Goal: Use online tool/utility

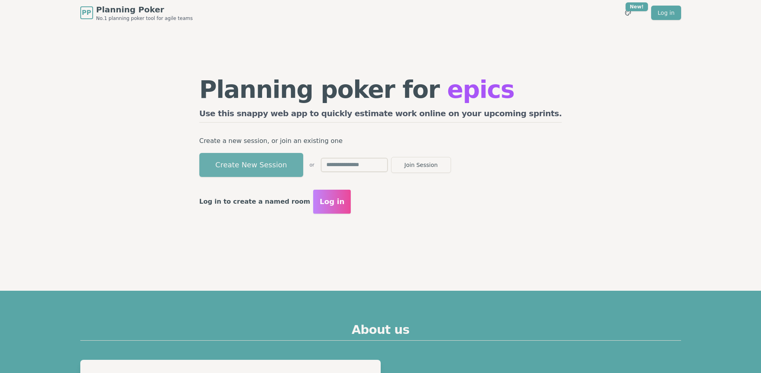
click at [283, 164] on button "Create New Session" at bounding box center [251, 165] width 104 height 24
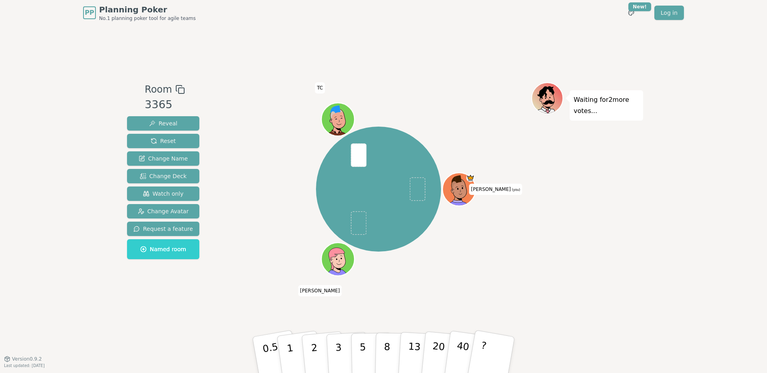
click at [105, 330] on div "PP Planning Poker No.1 planning poker tool for agile teams Toggle theme New! Lo…" at bounding box center [383, 186] width 767 height 373
click at [461, 84] on div at bounding box center [379, 89] width 306 height 14
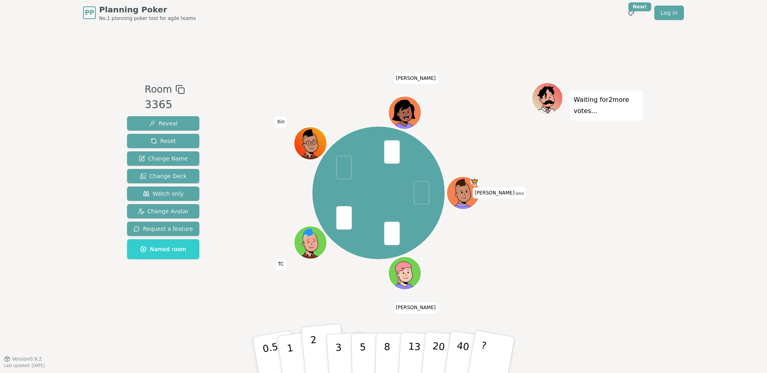
click at [321, 354] on button "2" at bounding box center [324, 356] width 46 height 64
click at [339, 349] on p "3" at bounding box center [339, 356] width 9 height 44
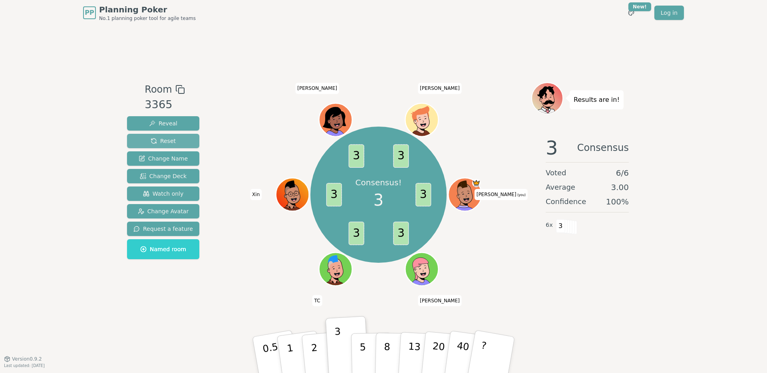
click at [162, 141] on span "Reset" at bounding box center [163, 141] width 25 height 8
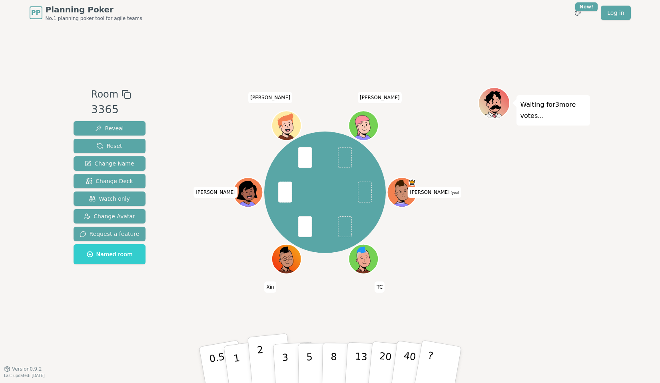
click at [265, 355] on button "2" at bounding box center [270, 365] width 46 height 64
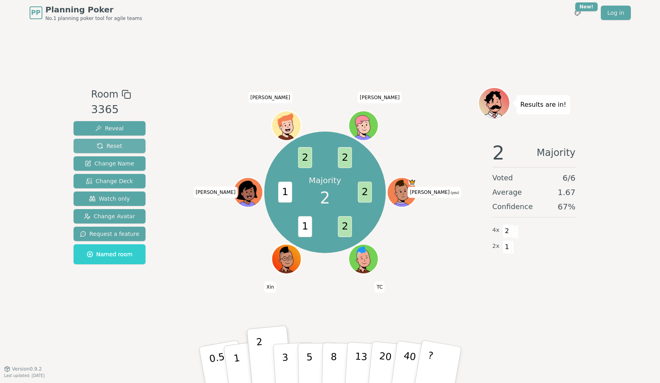
click at [116, 147] on span "Reset" at bounding box center [109, 146] width 25 height 8
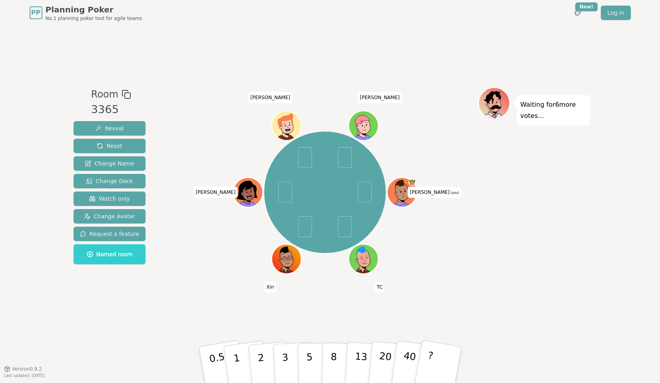
click at [269, 327] on div "Room 3365 Reveal Reset Change Name Change Deck Watch only Change Avatar Request…" at bounding box center [329, 197] width 519 height 343
click at [265, 354] on button "2" at bounding box center [270, 365] width 46 height 64
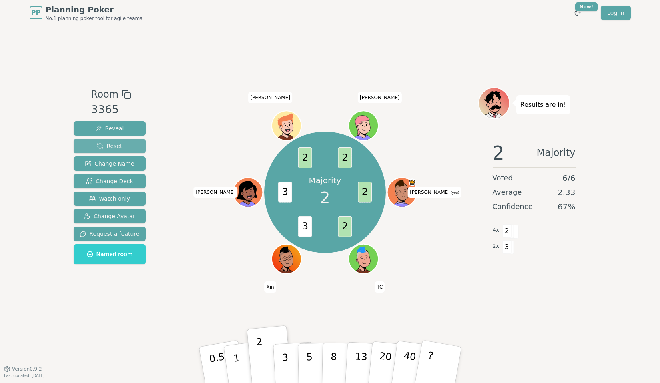
click at [114, 149] on span "Reset" at bounding box center [109, 146] width 25 height 8
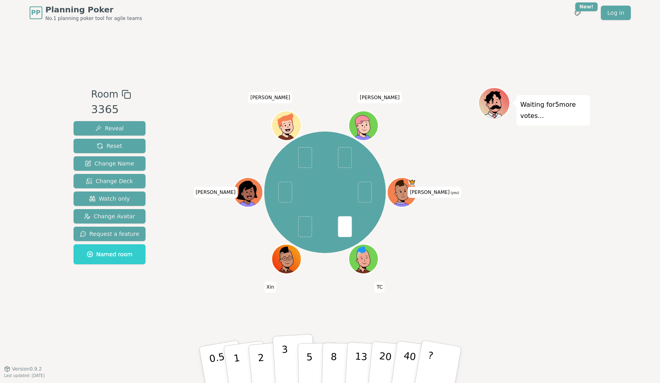
click at [284, 362] on p "3" at bounding box center [285, 366] width 9 height 44
click at [270, 364] on button "2" at bounding box center [270, 365] width 46 height 64
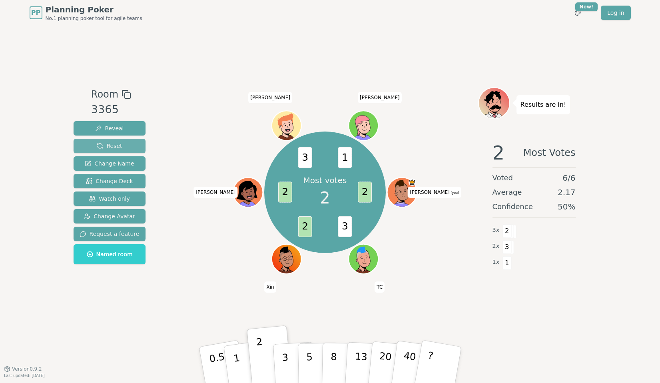
click at [119, 144] on span "Reset" at bounding box center [109, 146] width 25 height 8
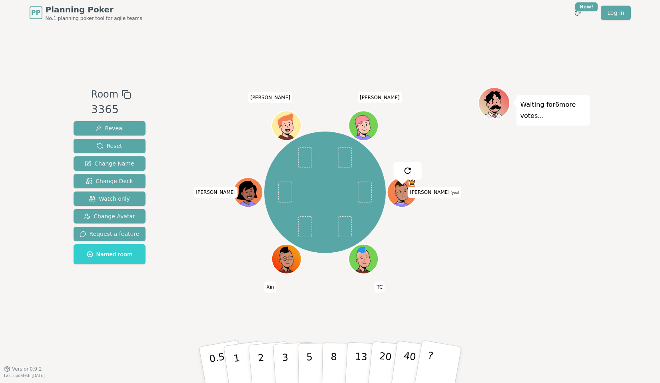
click at [197, 84] on div "Room 3365 Reveal Reset Change Name Change Deck Watch only Change Avatar Request…" at bounding box center [329, 197] width 519 height 343
click at [265, 357] on button "2" at bounding box center [270, 365] width 46 height 64
